Goal: Transaction & Acquisition: Purchase product/service

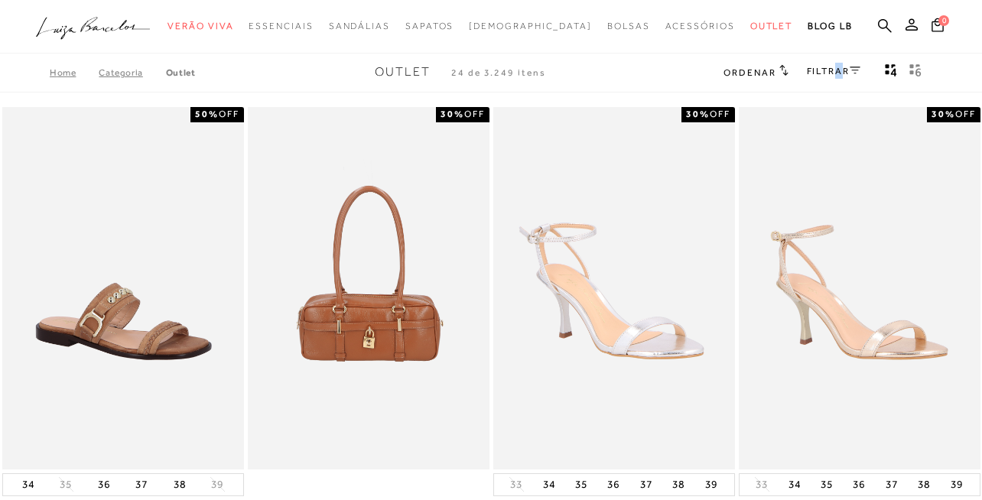
drag, startPoint x: 838, startPoint y: 71, endPoint x: 828, endPoint y: 73, distance: 9.5
click at [832, 73] on link "FILTRAR" at bounding box center [834, 71] width 54 height 11
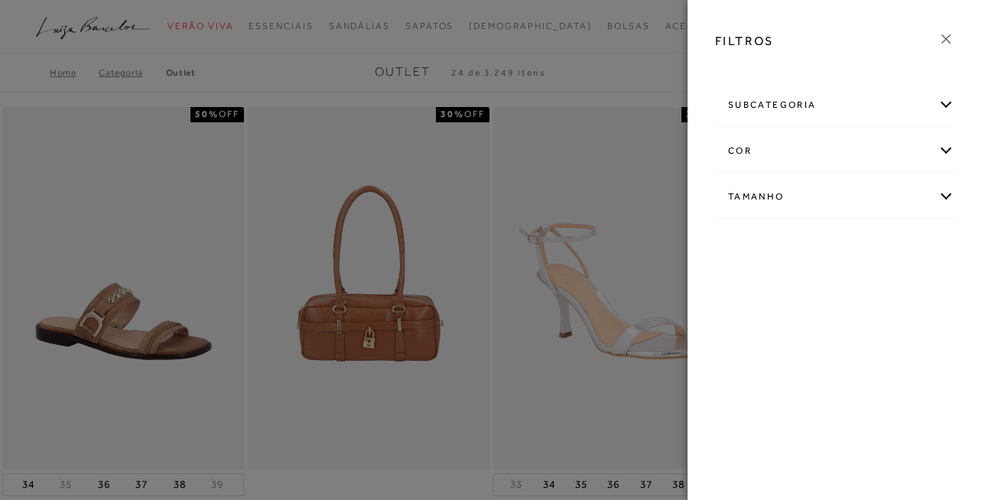
click at [945, 101] on div "subcategoria" at bounding box center [835, 105] width 238 height 41
click at [942, 36] on icon at bounding box center [946, 39] width 17 height 17
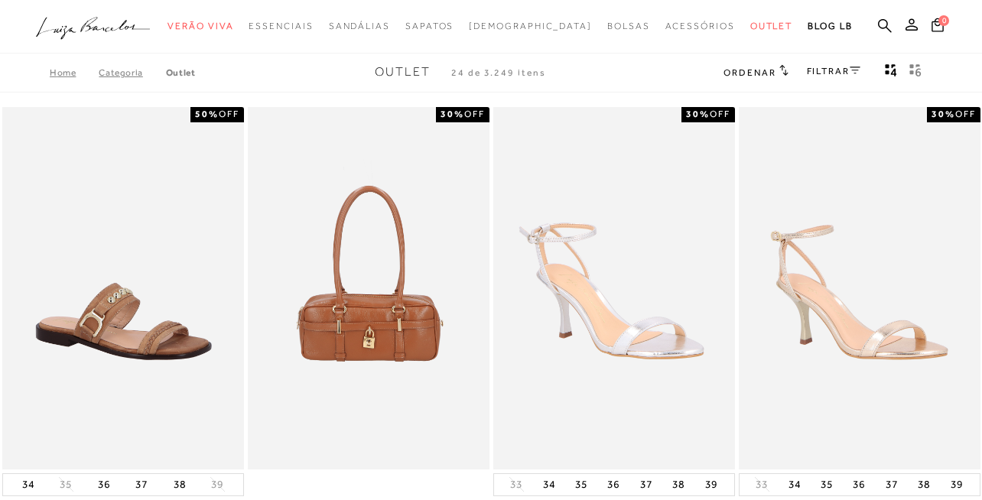
click at [765, 72] on span "Ordenar" at bounding box center [750, 72] width 52 height 11
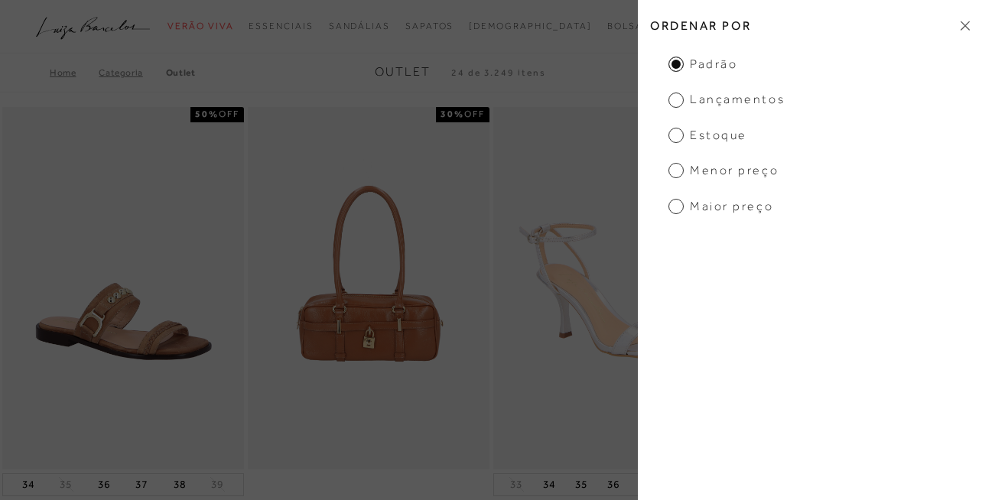
click at [589, 80] on div "Home Categoria Outlet Outlet 24 de 3.249 itens Ordenar Ordenar por Padrão Lança…" at bounding box center [491, 73] width 982 height 40
click at [961, 23] on icon at bounding box center [965, 26] width 9 height 10
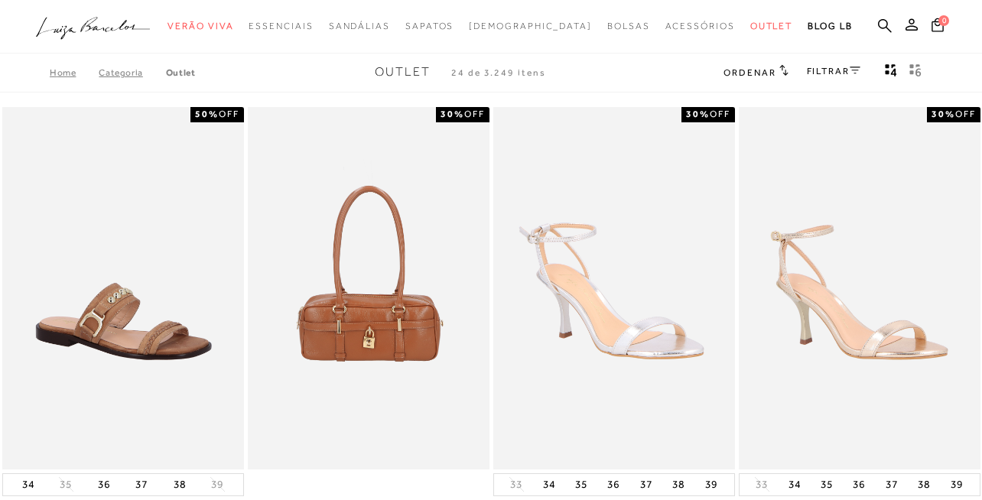
click at [761, 73] on span "Ordenar" at bounding box center [750, 72] width 52 height 11
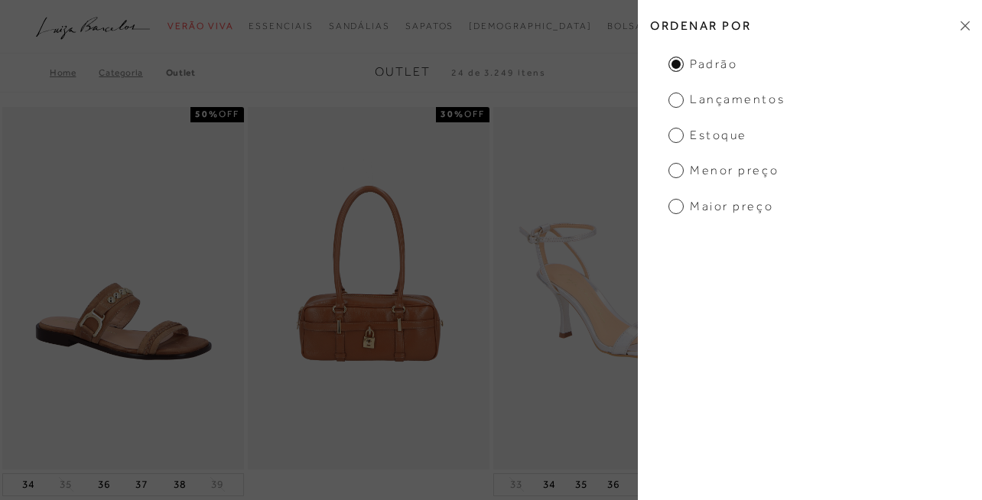
click at [675, 174] on span "Menor preço" at bounding box center [723, 170] width 110 height 17
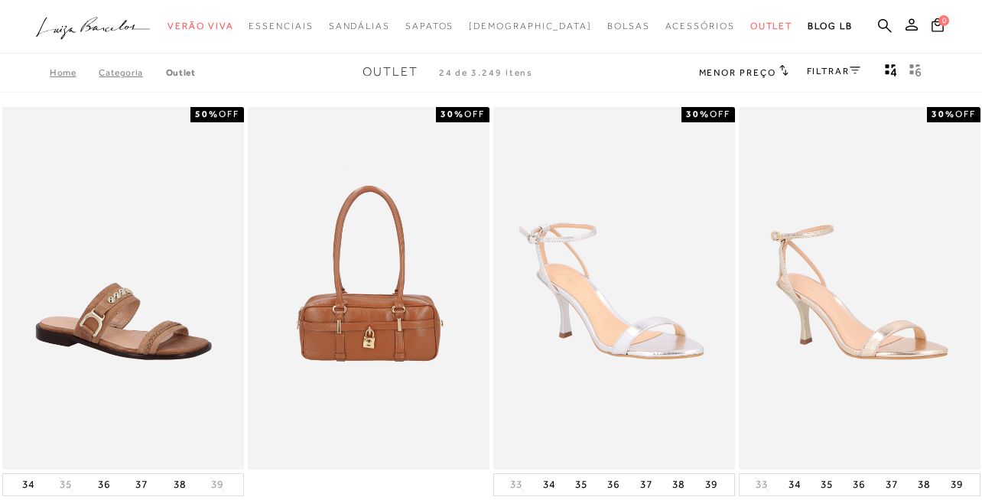
click at [717, 69] on span "Menor preço" at bounding box center [737, 72] width 77 height 11
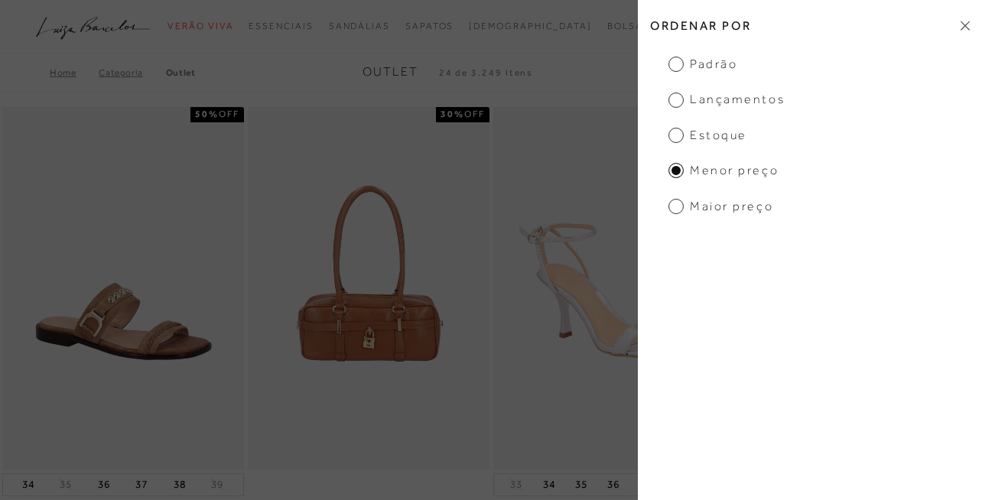
click at [678, 177] on span "Menor preço" at bounding box center [723, 170] width 110 height 17
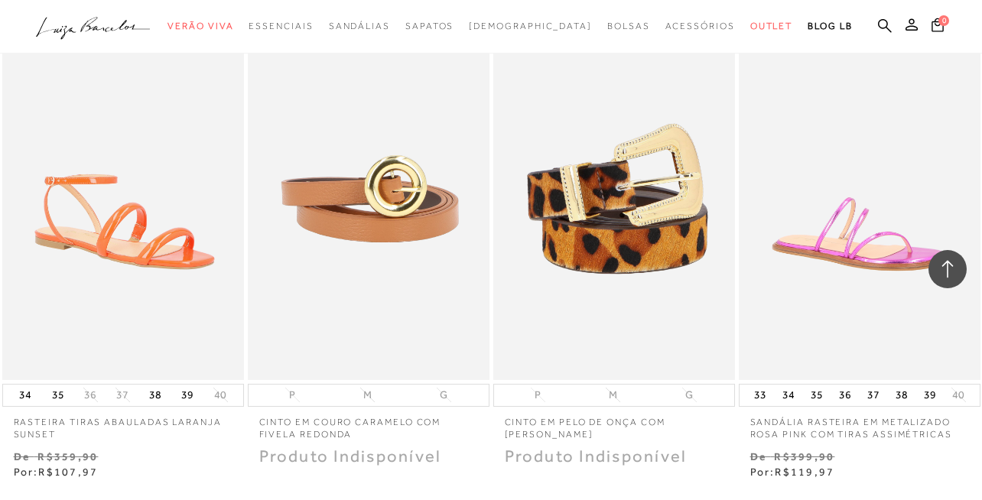
scroll to position [2509, 0]
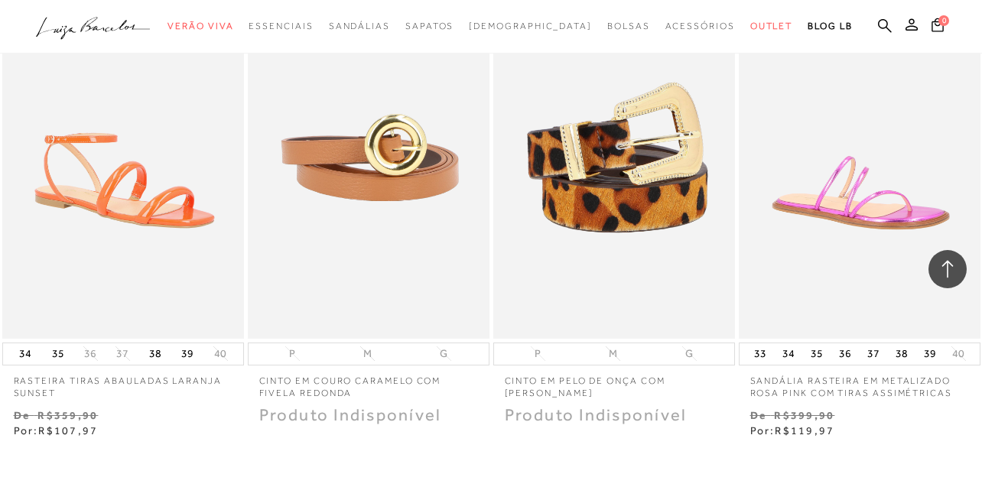
click at [92, 28] on icon ".a{fill-rule:evenodd;}" at bounding box center [93, 28] width 115 height 32
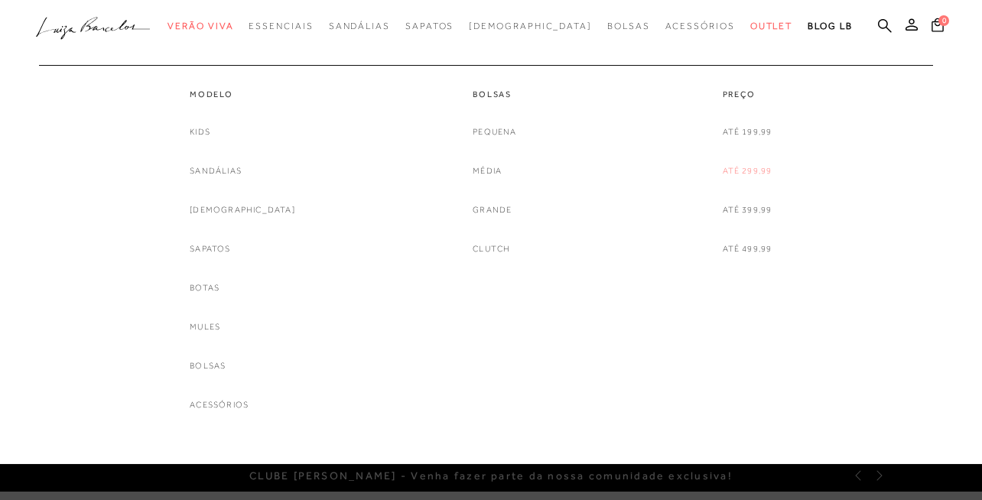
click at [746, 171] on link "Até 299,99" at bounding box center [748, 171] width 50 height 16
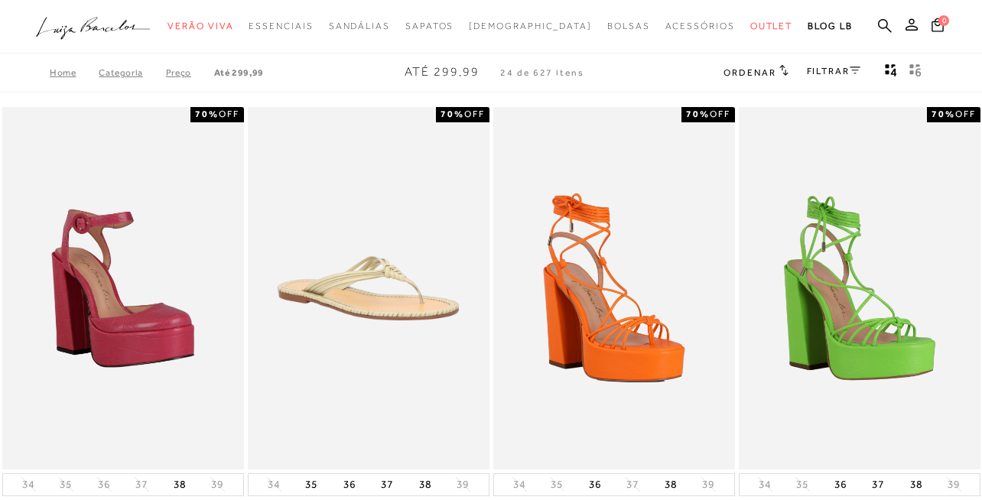
click at [760, 71] on span "Ordenar" at bounding box center [750, 72] width 52 height 11
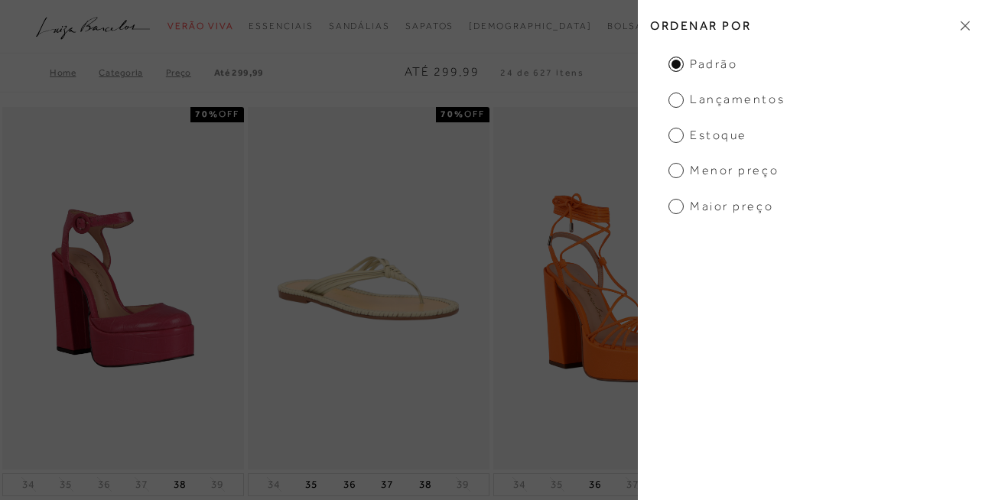
click at [682, 170] on span "Menor preço" at bounding box center [723, 170] width 110 height 17
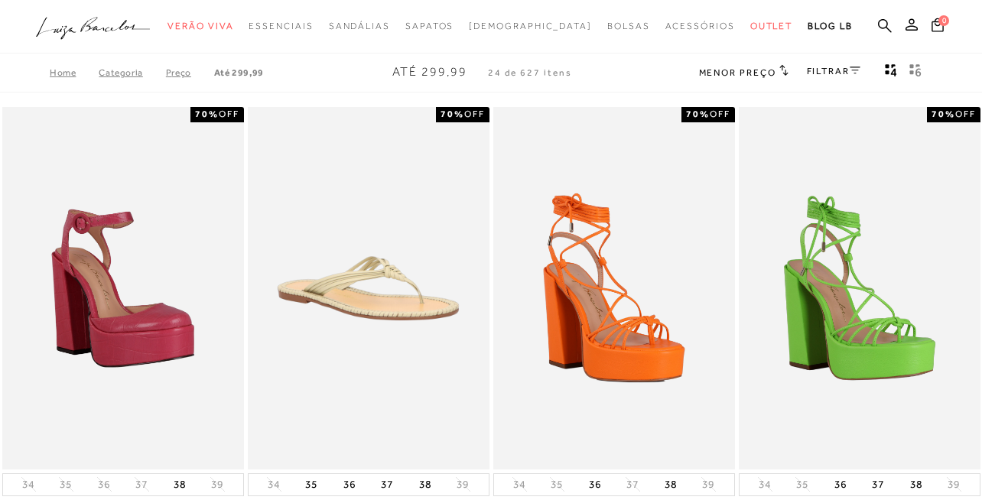
click at [628, 76] on div "Home Categoria Preço Até 299,99 Até 299,99 24 de 627 itens Menor preço Ordenar …" at bounding box center [491, 73] width 982 height 40
click at [711, 72] on span "Menor preço" at bounding box center [737, 72] width 77 height 11
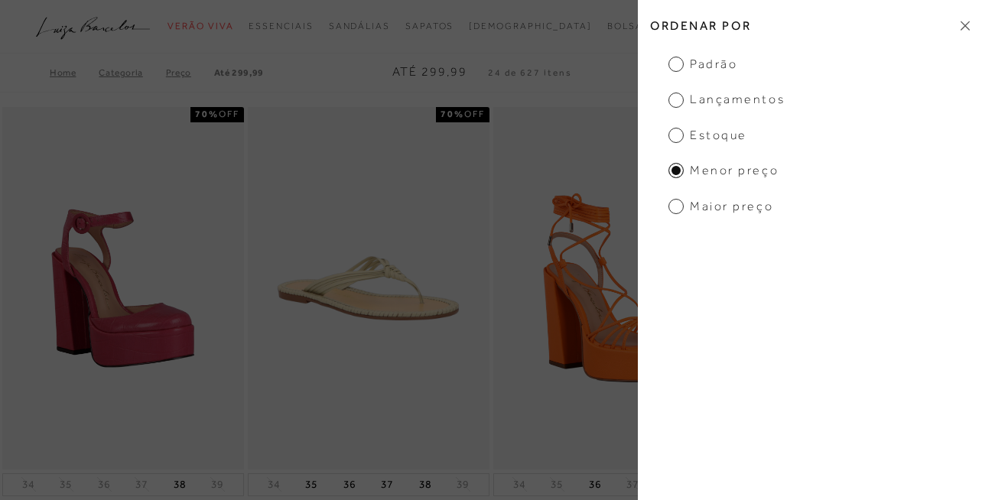
click at [674, 169] on span "Menor preço" at bounding box center [723, 170] width 110 height 17
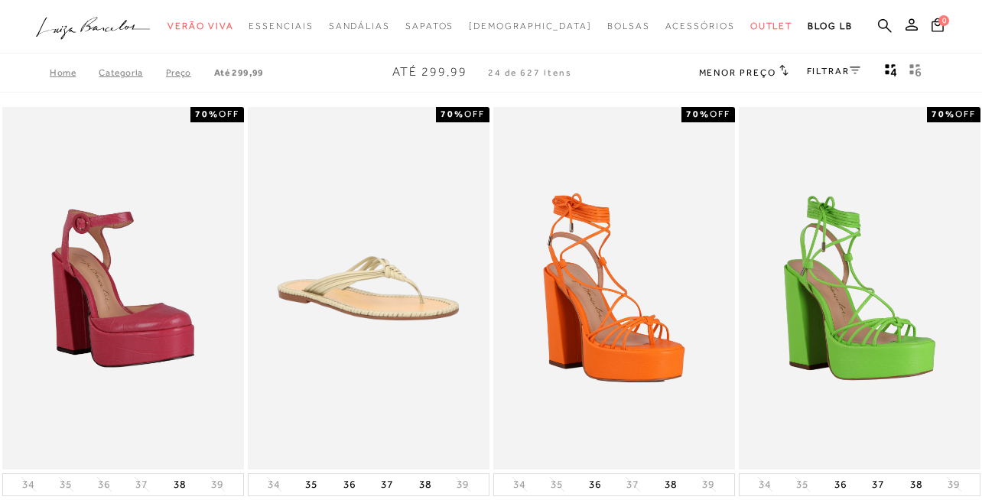
click at [660, 81] on div "Home Categoria Preço Até 299,99 Até 299,99 24 de 627 itens Menor preço Ordenar …" at bounding box center [491, 73] width 982 height 40
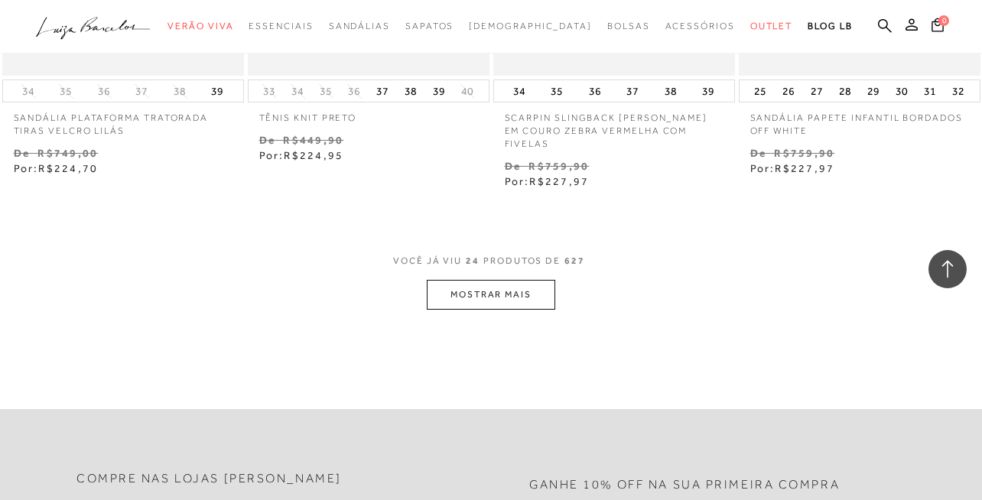
scroll to position [2845, 0]
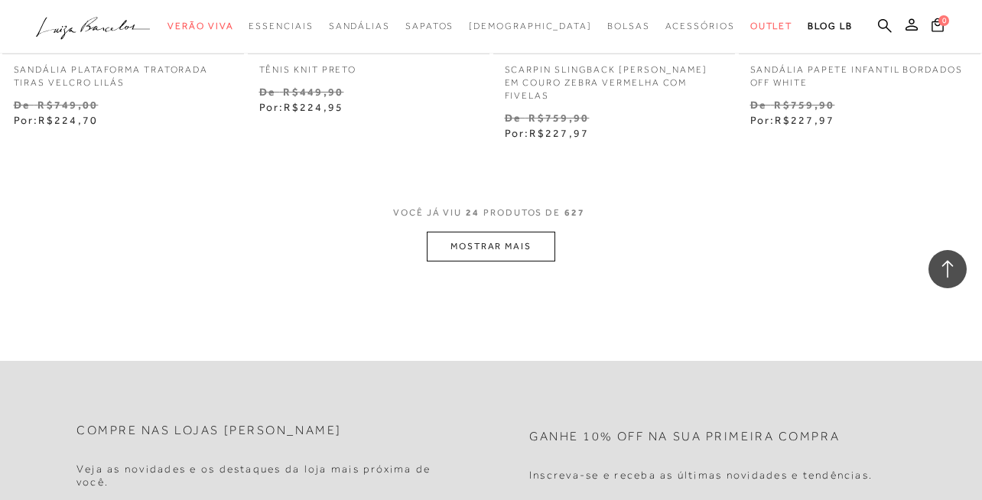
click at [524, 239] on button "MOSTRAR MAIS" at bounding box center [491, 247] width 128 height 30
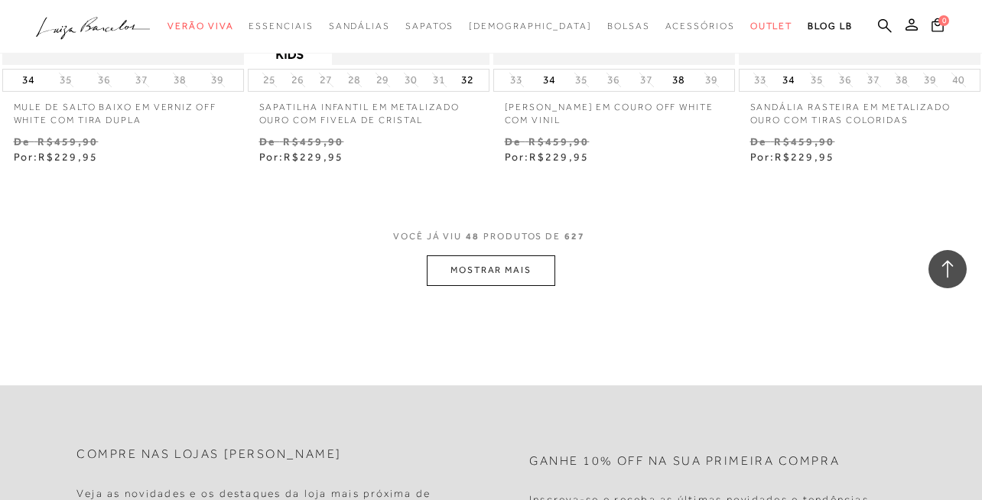
scroll to position [5813, 0]
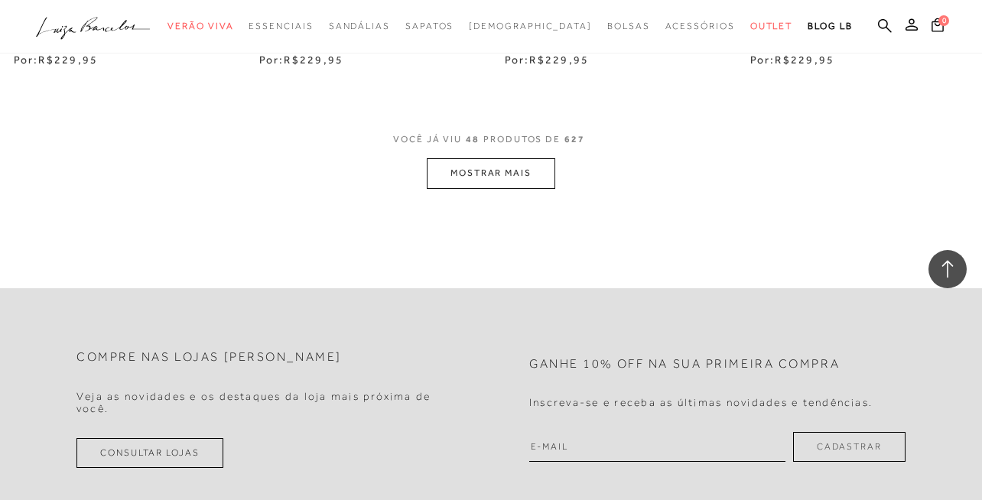
click at [486, 174] on button "MOSTRAR MAIS" at bounding box center [491, 173] width 128 height 30
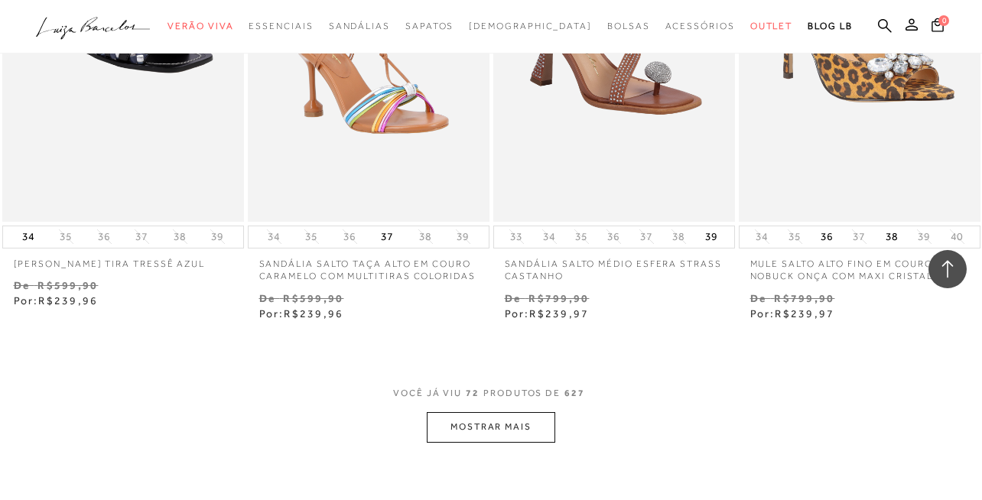
scroll to position [8566, 0]
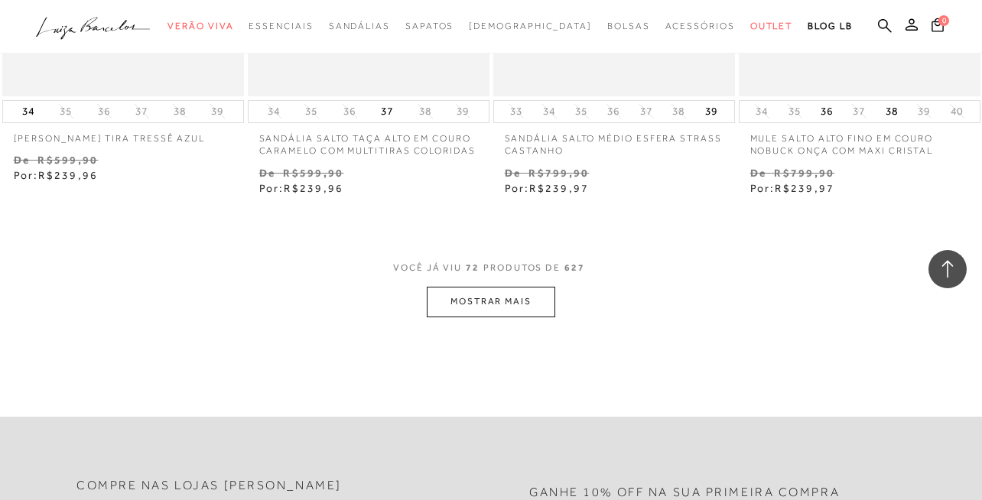
click at [523, 293] on button "MOSTRAR MAIS" at bounding box center [491, 302] width 128 height 30
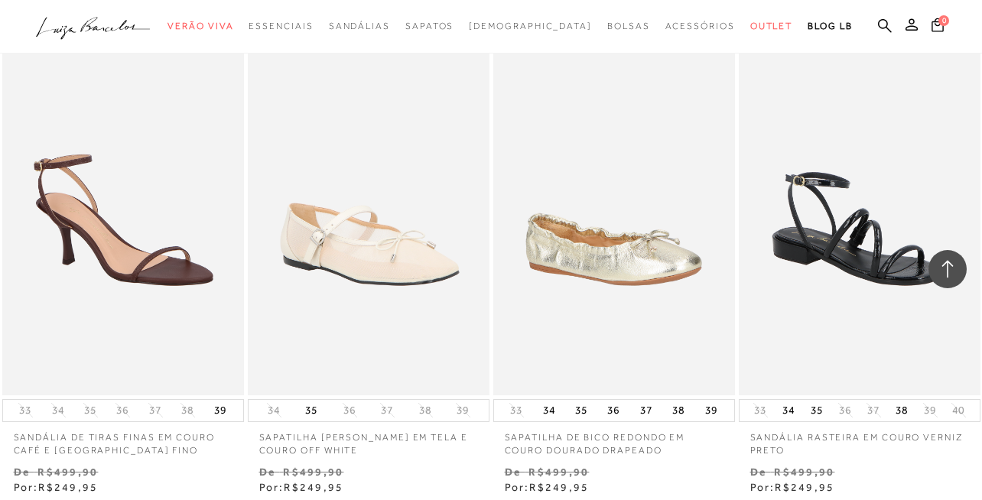
scroll to position [11412, 0]
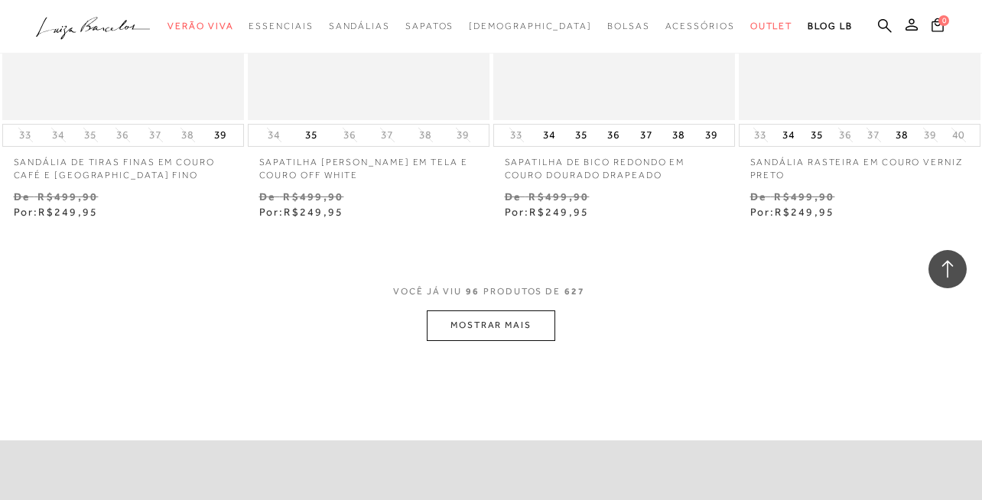
click at [506, 312] on button "MOSTRAR MAIS" at bounding box center [491, 326] width 128 height 30
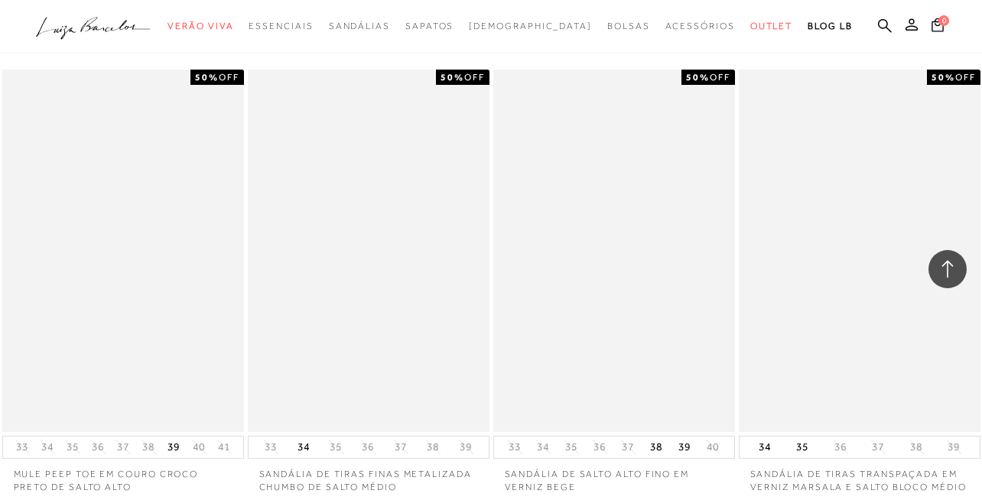
scroll to position [14257, 0]
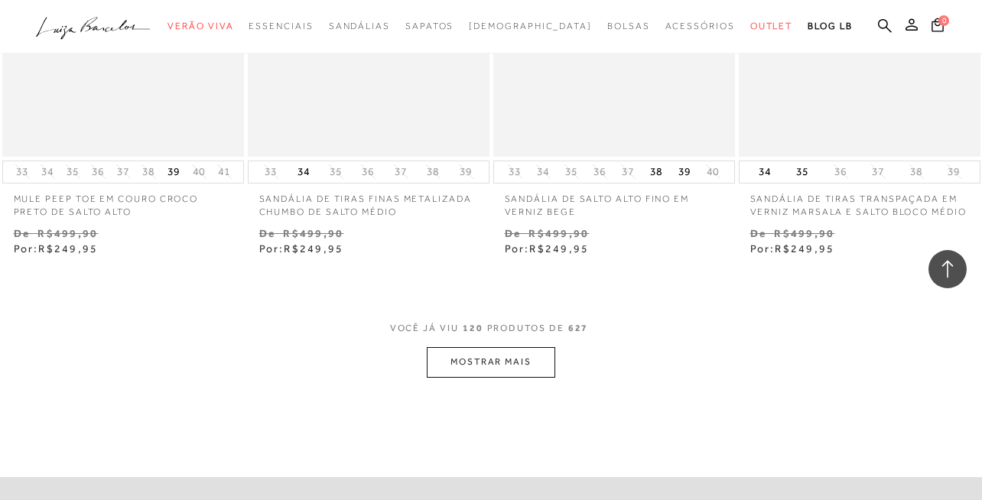
click at [513, 356] on button "MOSTRAR MAIS" at bounding box center [491, 362] width 128 height 30
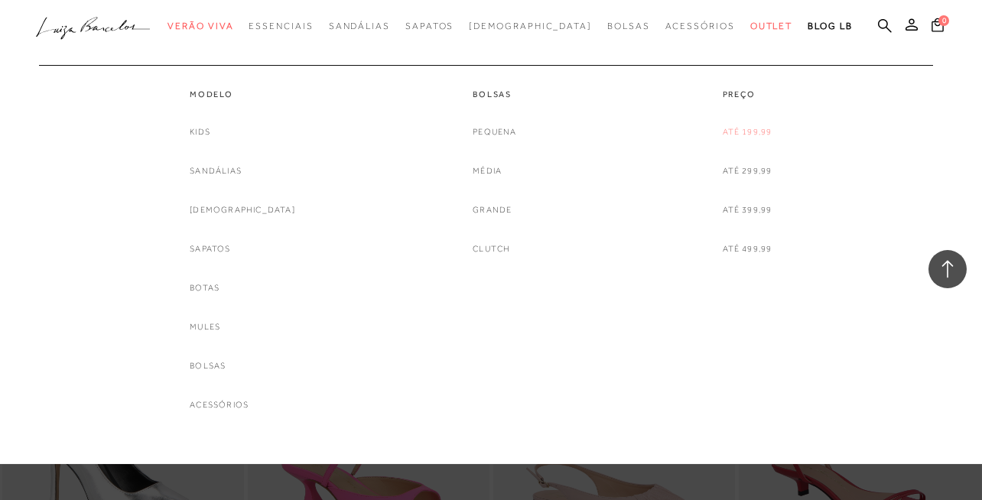
click at [740, 126] on link "Até 199,99" at bounding box center [748, 132] width 50 height 16
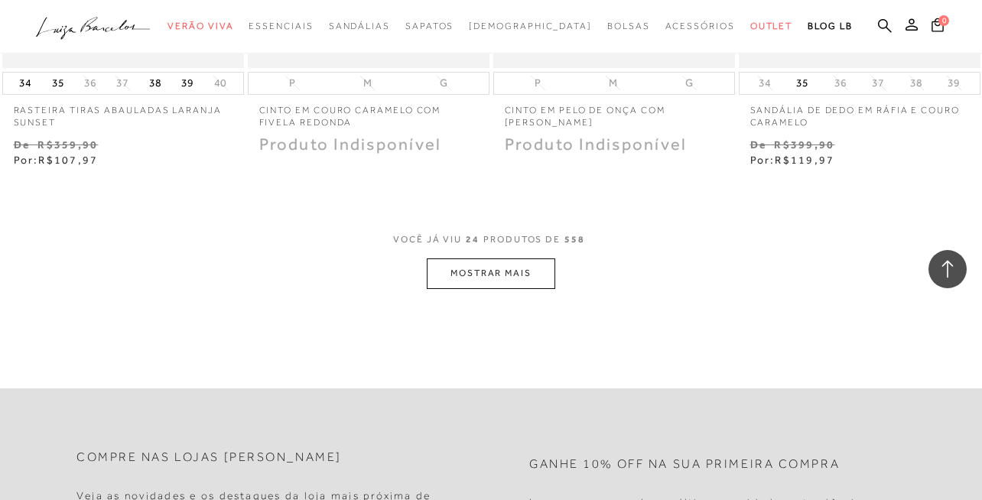
scroll to position [2845, 0]
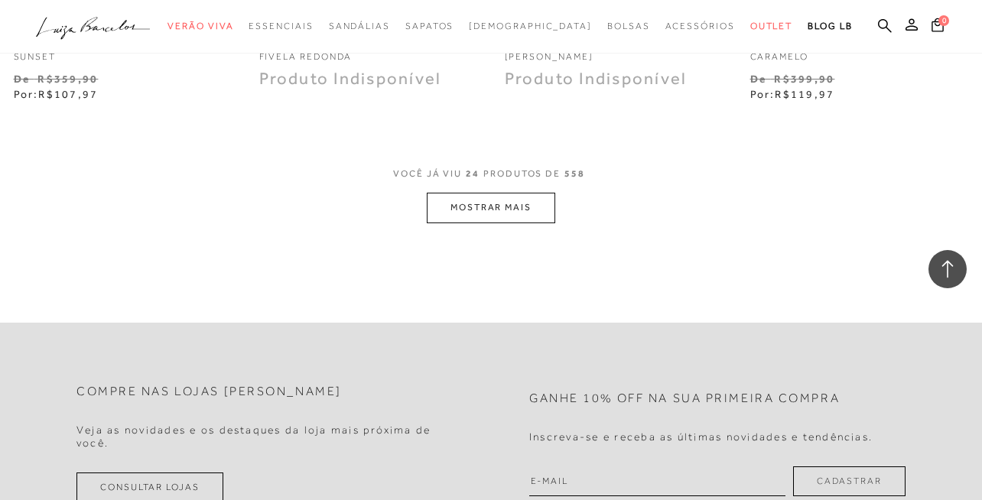
click at [506, 211] on button "MOSTRAR MAIS" at bounding box center [491, 208] width 128 height 30
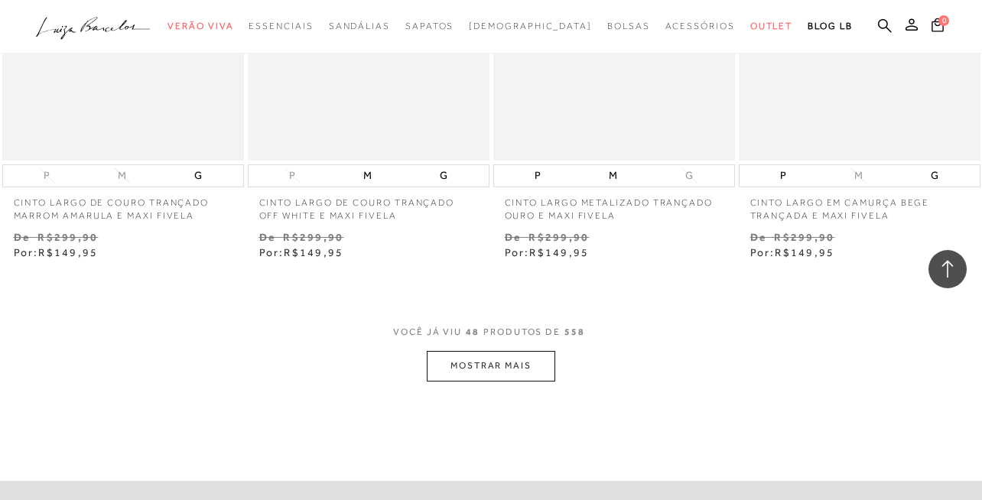
scroll to position [5691, 0]
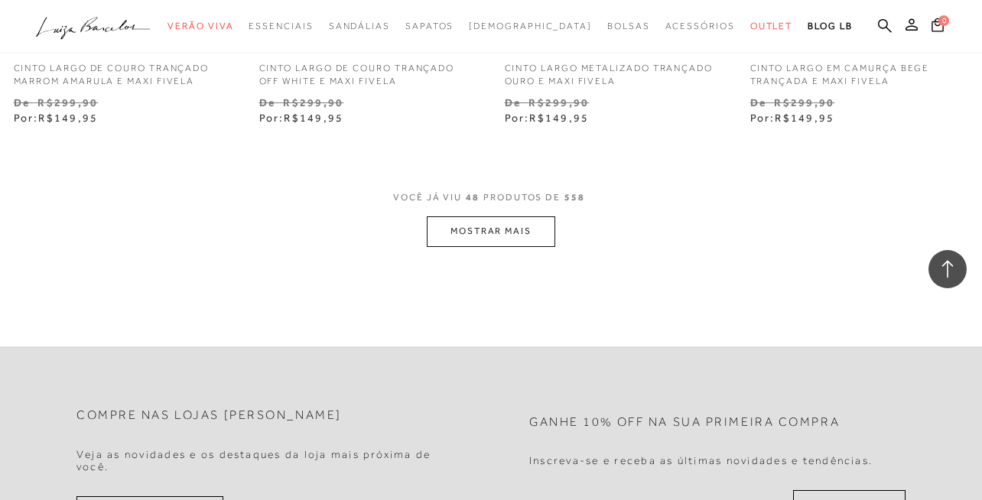
click at [511, 233] on button "MOSTRAR MAIS" at bounding box center [491, 231] width 128 height 30
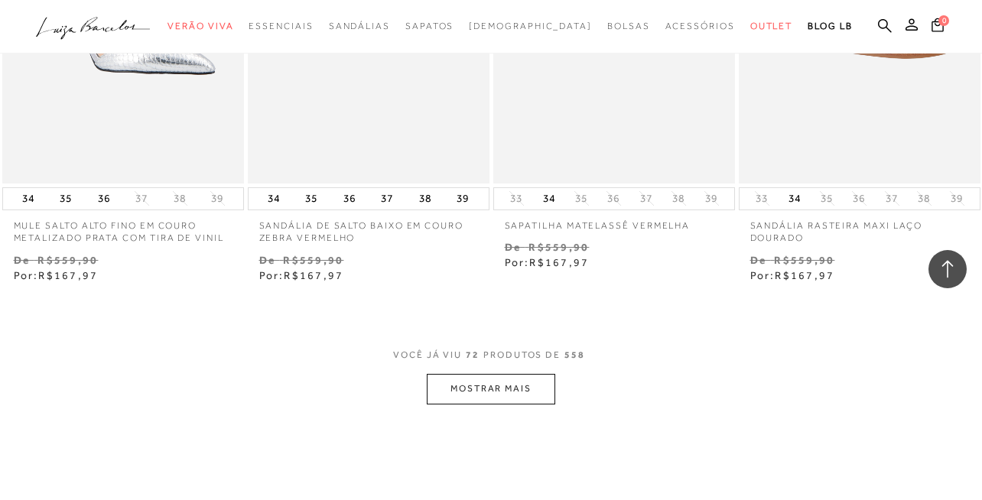
scroll to position [8536, 0]
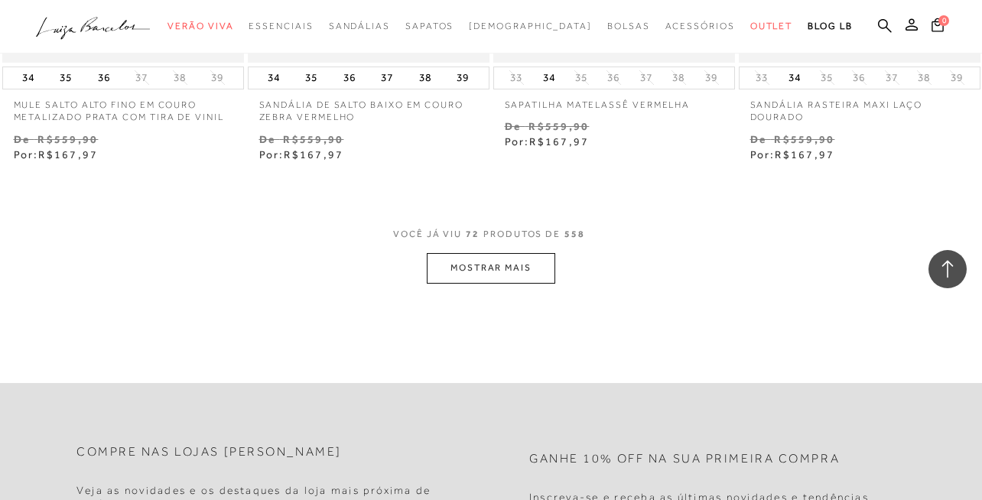
click at [541, 266] on button "MOSTRAR MAIS" at bounding box center [491, 268] width 128 height 30
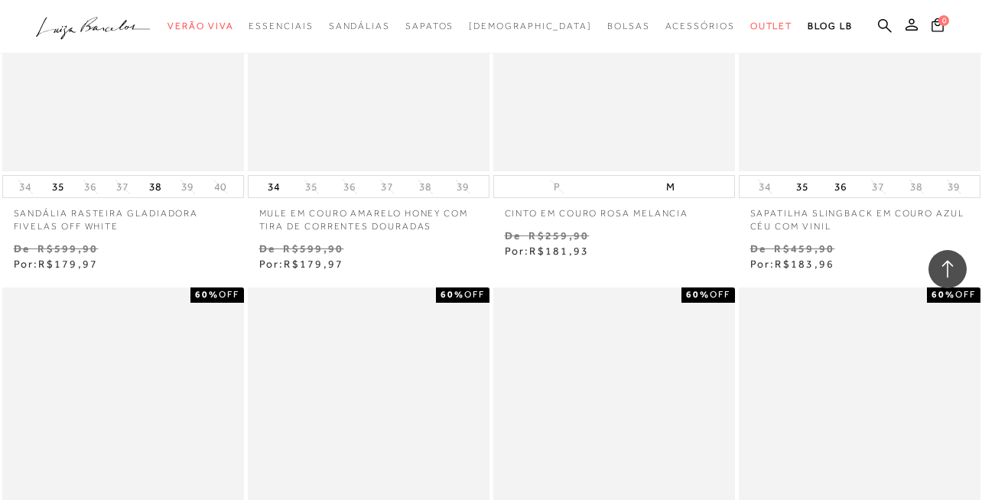
scroll to position [11014, 0]
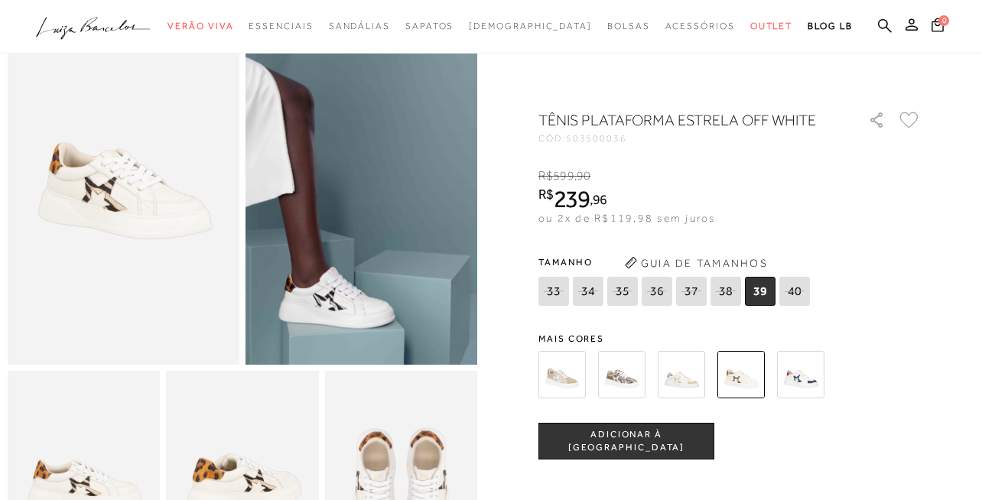
click at [800, 376] on img at bounding box center [800, 374] width 47 height 47
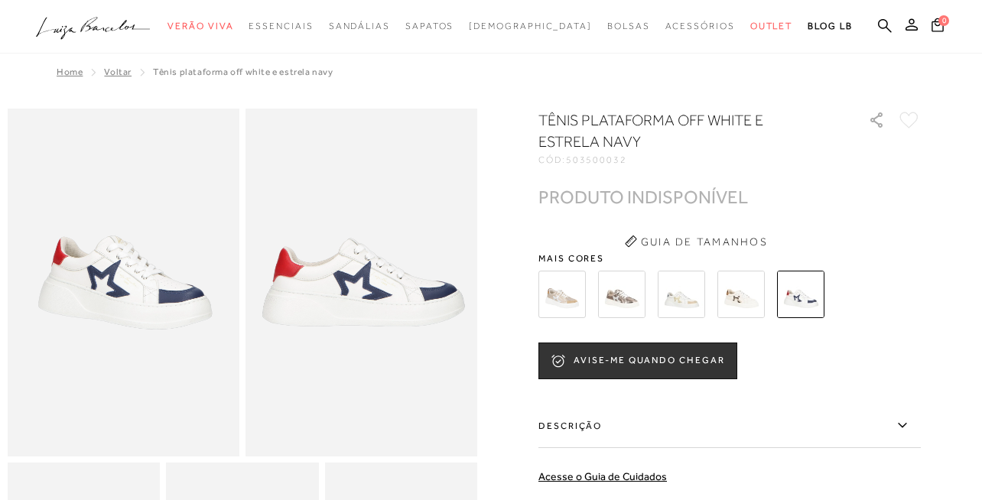
click at [686, 305] on img at bounding box center [681, 294] width 47 height 47
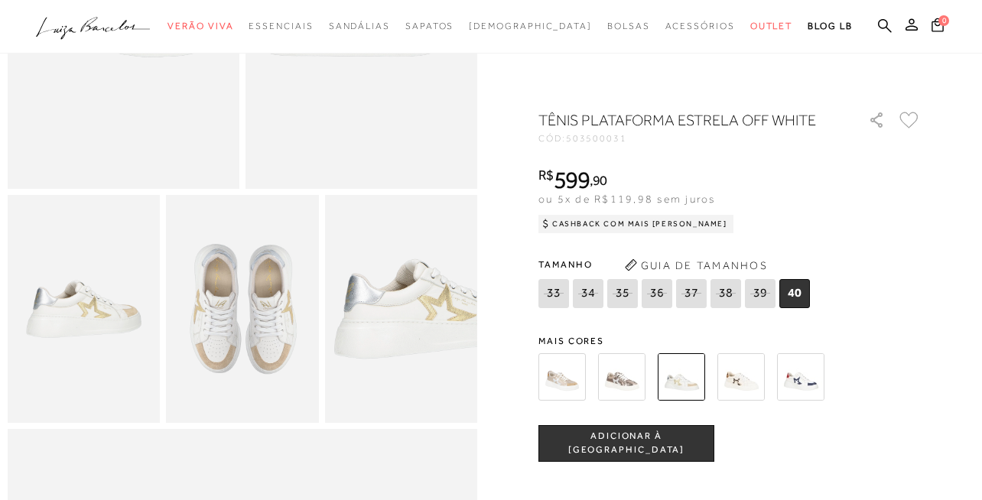
scroll to position [275, 0]
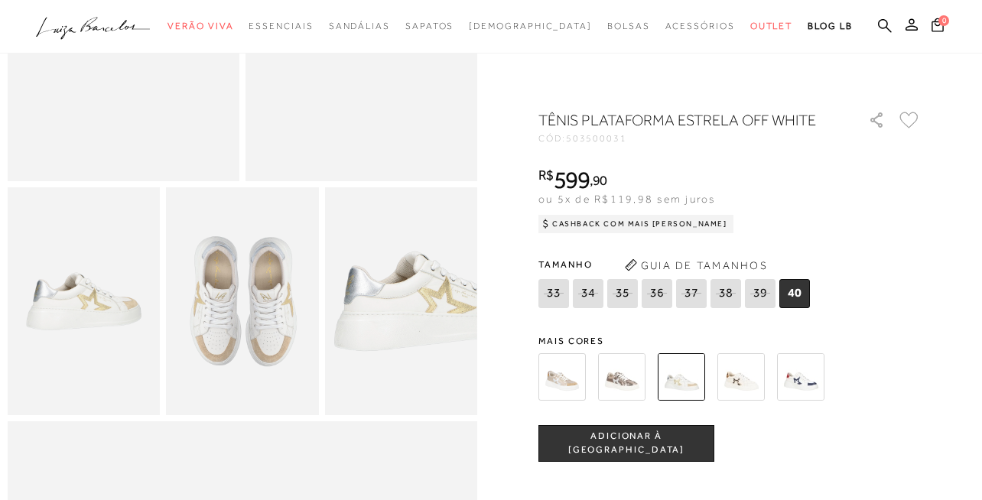
click at [750, 385] on img at bounding box center [740, 376] width 47 height 47
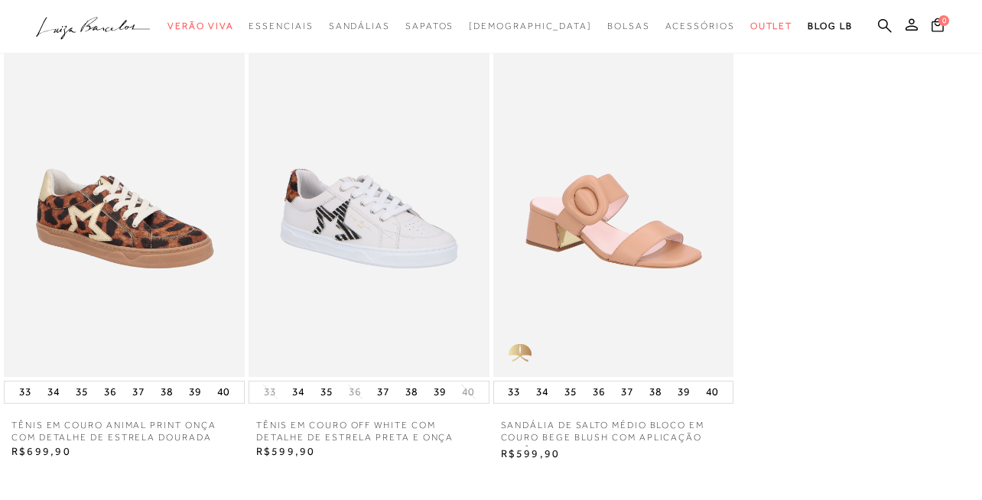
scroll to position [1744, 0]
